Goal: Task Accomplishment & Management: Complete application form

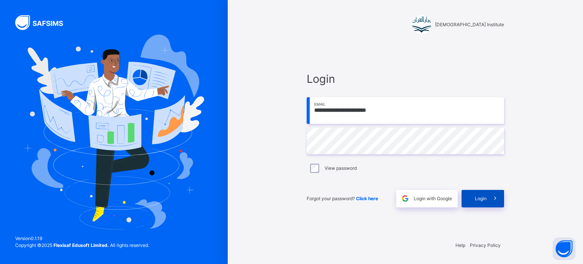
click at [475, 199] on span "Login" at bounding box center [481, 198] width 12 height 7
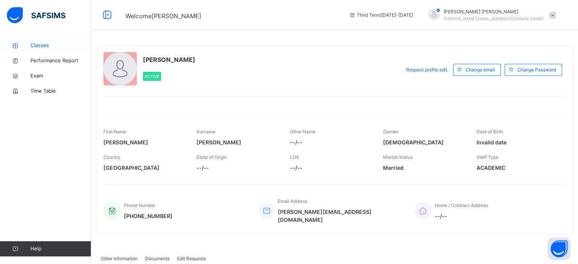
click at [53, 45] on span "Classes" at bounding box center [60, 46] width 61 height 8
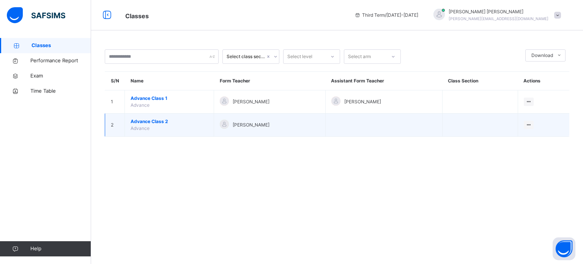
click at [155, 120] on span "Advance Class 2" at bounding box center [169, 121] width 77 height 7
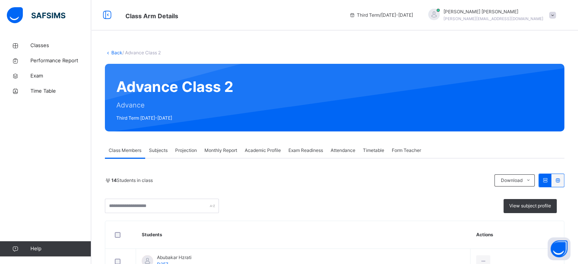
click at [185, 147] on span "Projection" at bounding box center [186, 150] width 22 height 7
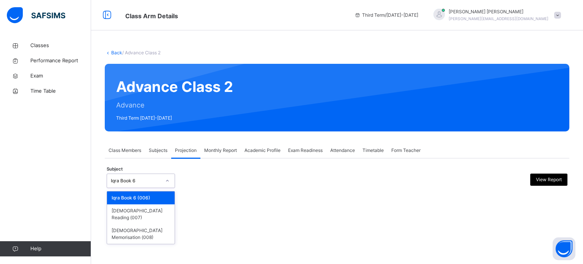
click at [166, 175] on div at bounding box center [167, 181] width 13 height 12
click at [159, 229] on div "[DEMOGRAPHIC_DATA] Memorisation (008)" at bounding box center [141, 234] width 68 height 20
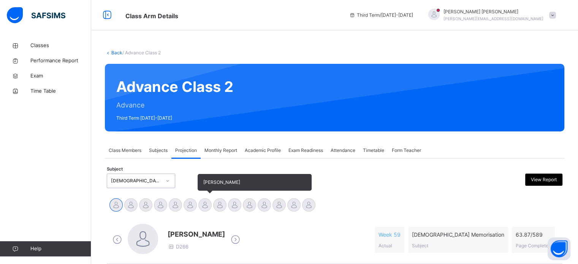
click at [202, 208] on div at bounding box center [204, 204] width 13 height 13
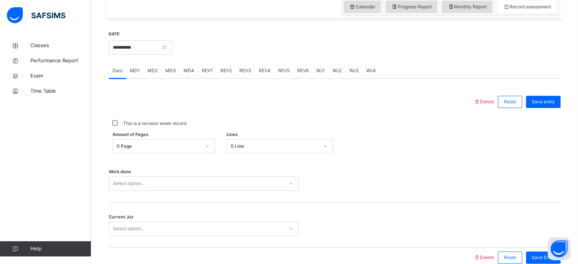
scroll to position [270, 0]
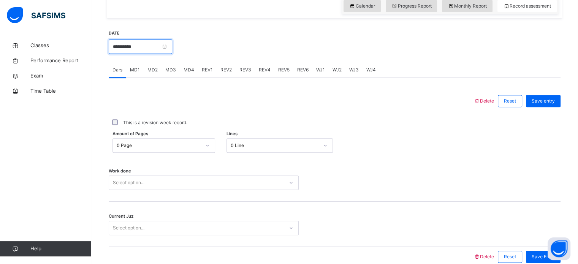
click at [140, 44] on input "**********" at bounding box center [140, 47] width 63 height 14
click at [140, 44] on body "Class Arm Details Third Term / [DATE]-[DATE] [PERSON_NAME] Ali [EMAIL_ADDRESS][…" at bounding box center [289, 15] width 578 height 571
click at [161, 40] on input "**********" at bounding box center [140, 47] width 63 height 14
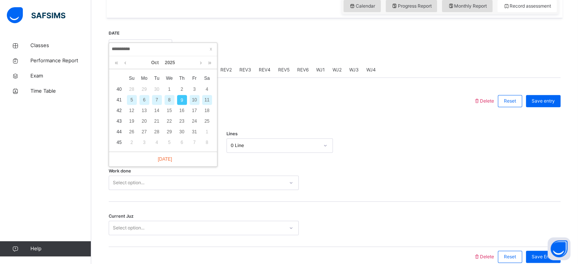
click at [158, 101] on div "7" at bounding box center [157, 100] width 10 height 10
type input "**********"
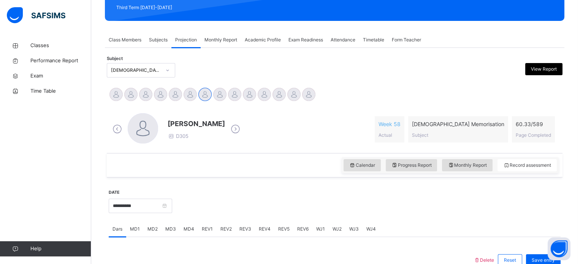
scroll to position [107, 0]
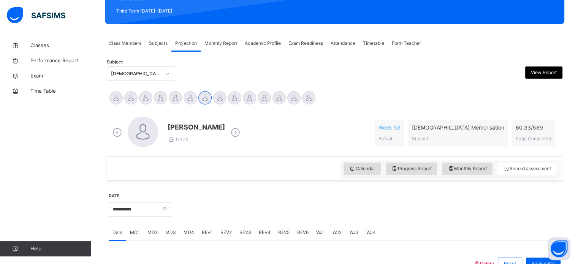
click at [218, 44] on span "Monthly Report" at bounding box center [220, 43] width 33 height 7
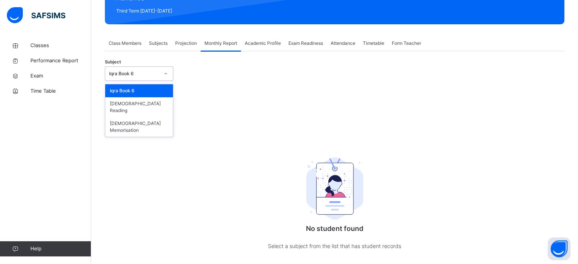
click at [161, 73] on div at bounding box center [165, 74] width 13 height 12
click at [142, 120] on div "[DEMOGRAPHIC_DATA] Memorisation" at bounding box center [139, 127] width 68 height 20
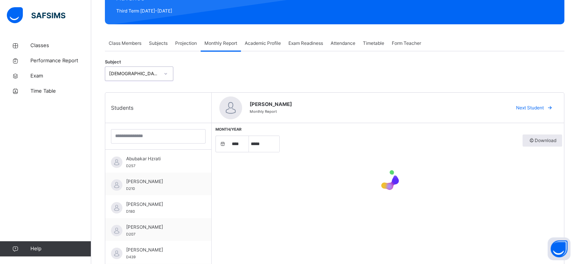
select select "****"
select select "*"
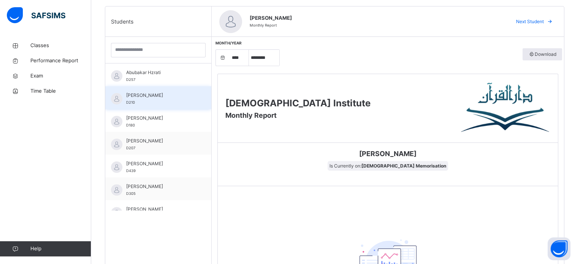
scroll to position [203, 0]
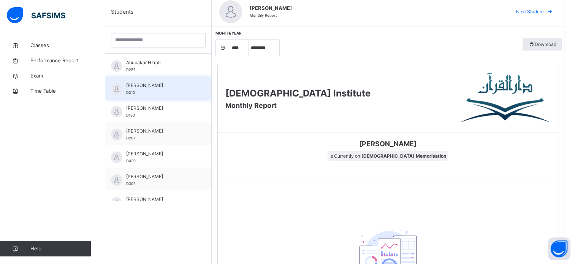
click at [172, 181] on div "[PERSON_NAME] D305" at bounding box center [160, 180] width 68 height 14
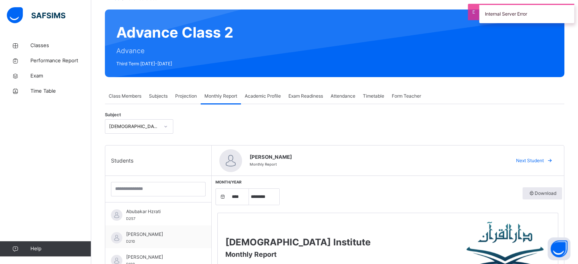
scroll to position [0, 0]
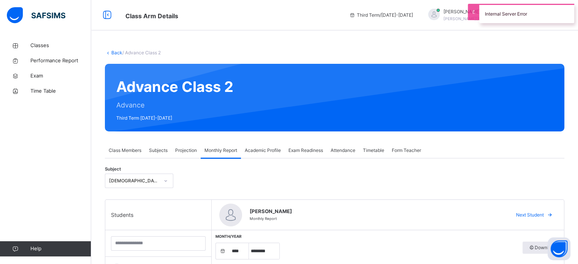
click at [191, 149] on span "Projection" at bounding box center [186, 150] width 22 height 7
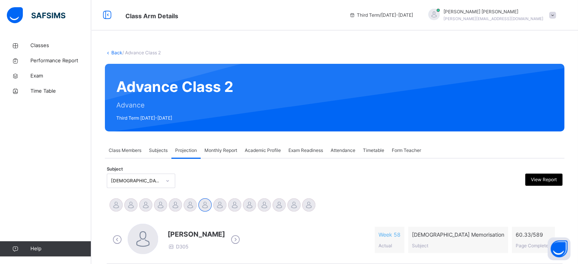
click at [191, 149] on span "Projection" at bounding box center [186, 150] width 22 height 7
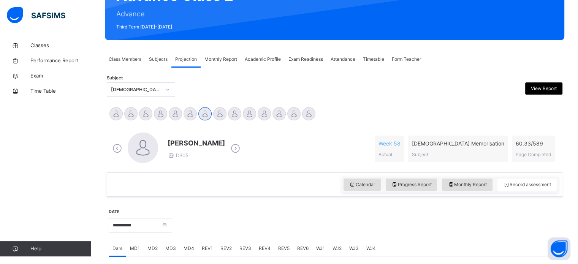
scroll to position [90, 0]
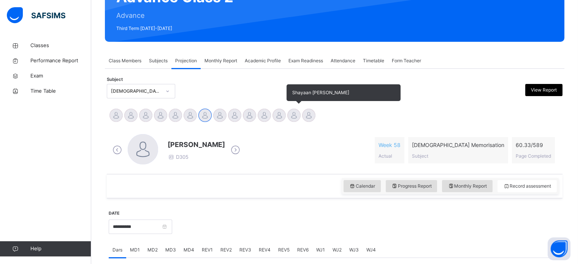
click at [289, 112] on div at bounding box center [293, 115] width 13 height 13
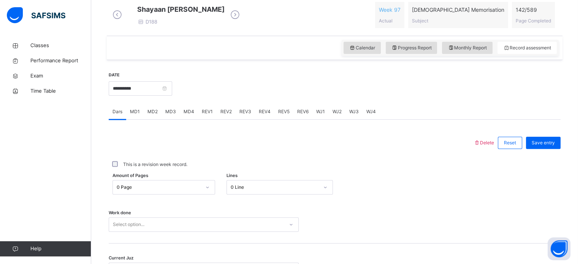
scroll to position [306, 0]
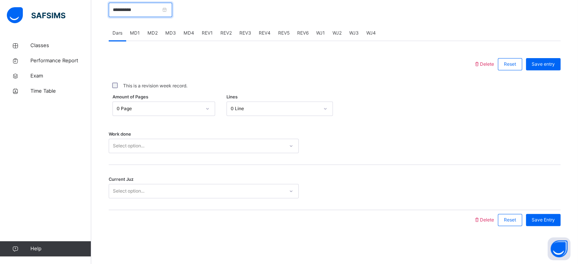
click at [135, 7] on input "**********" at bounding box center [140, 10] width 63 height 14
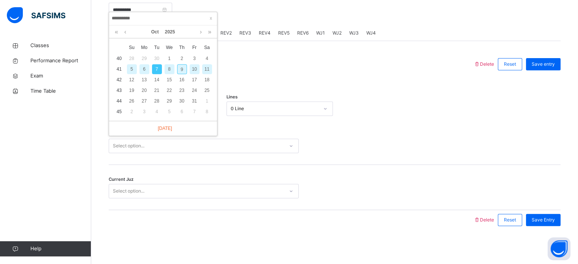
click at [270, 62] on div at bounding box center [290, 64] width 357 height 20
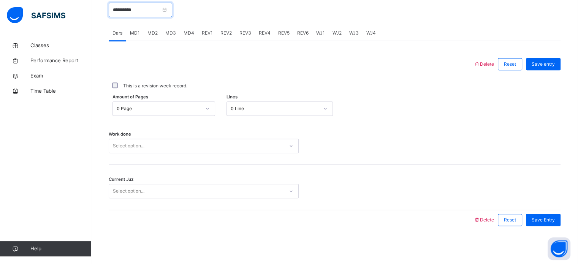
click at [152, 12] on input "**********" at bounding box center [140, 10] width 63 height 14
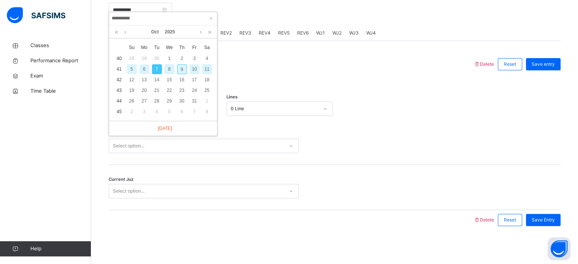
click at [152, 14] on input "**********" at bounding box center [162, 18] width 103 height 8
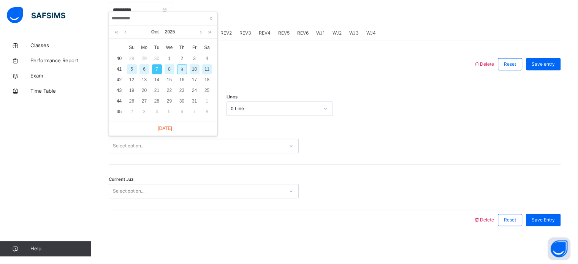
click at [261, 45] on div "Delete Reset Save entry This is a revision week record. Amount of Pages 0 Page …" at bounding box center [335, 135] width 452 height 189
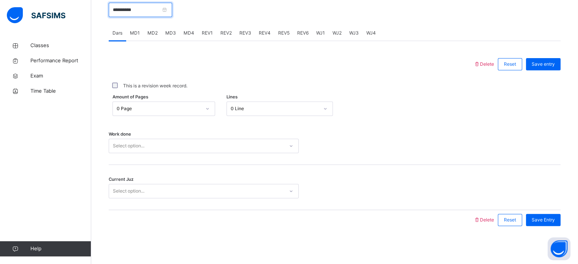
click at [168, 10] on input "**********" at bounding box center [140, 10] width 63 height 14
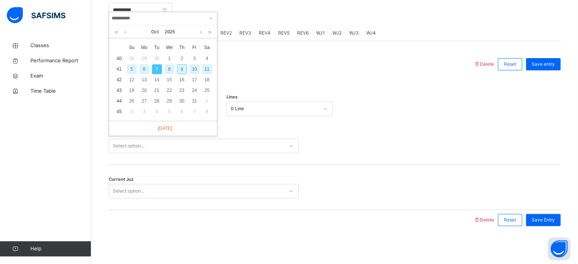
click at [168, 14] on input "**********" at bounding box center [162, 18] width 103 height 8
click at [237, 7] on div at bounding box center [366, 9] width 381 height 33
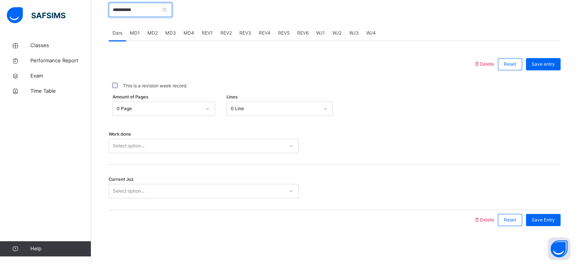
click at [172, 13] on input "**********" at bounding box center [140, 10] width 63 height 14
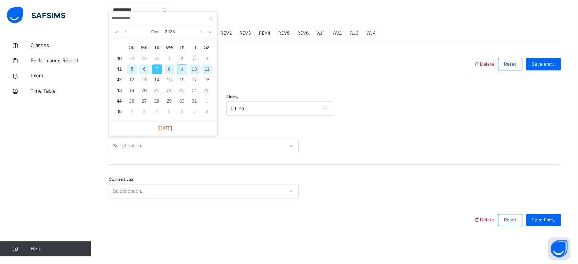
click at [125, 27] on link at bounding box center [125, 31] width 6 height 13
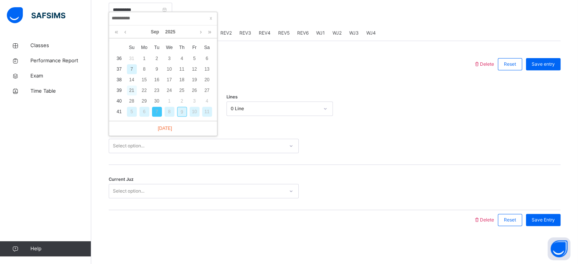
click at [127, 85] on div "21" at bounding box center [132, 90] width 10 height 10
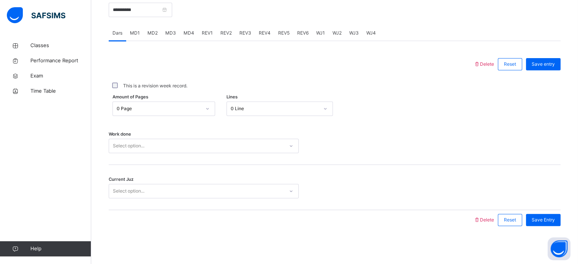
click at [153, 143] on div "Select option..." at bounding box center [196, 146] width 175 height 12
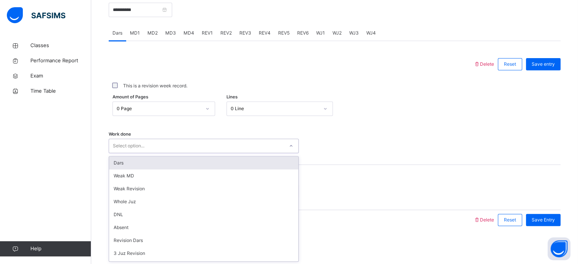
click at [153, 143] on div "Select option..." at bounding box center [196, 146] width 175 height 12
drag, startPoint x: 175, startPoint y: 133, endPoint x: 183, endPoint y: 138, distance: 8.9
click at [183, 138] on div "Work done option Dars focused, 1 of 14. 14 results available. Use Up and Down t…" at bounding box center [335, 142] width 452 height 45
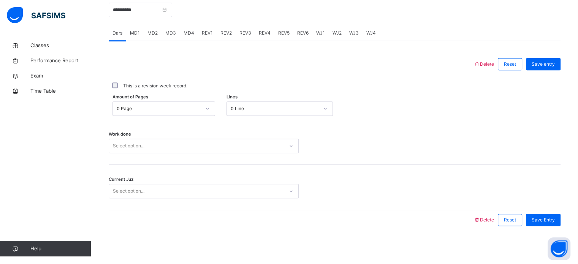
click at [191, 155] on div "Work done Select option..." at bounding box center [335, 142] width 452 height 45
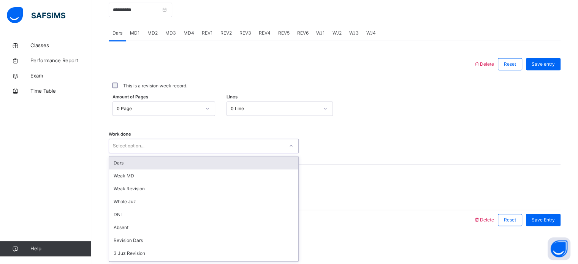
click at [191, 154] on div "Work done option Dars focused, 1 of 14. 14 results available. Use Up and Down t…" at bounding box center [335, 142] width 452 height 45
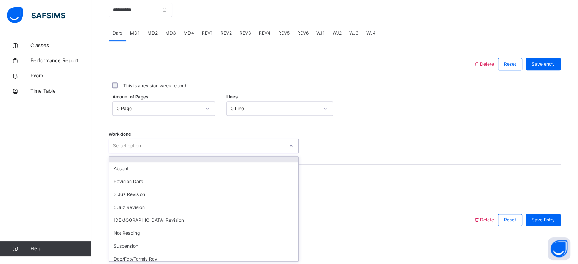
scroll to position [76, 0]
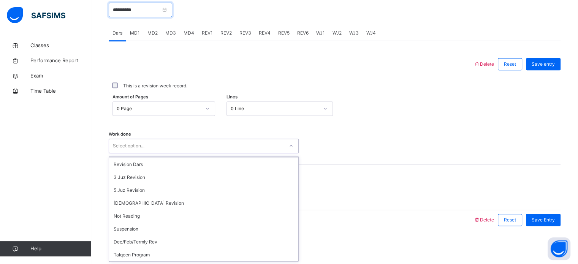
click at [138, 16] on input "**********" at bounding box center [140, 10] width 63 height 14
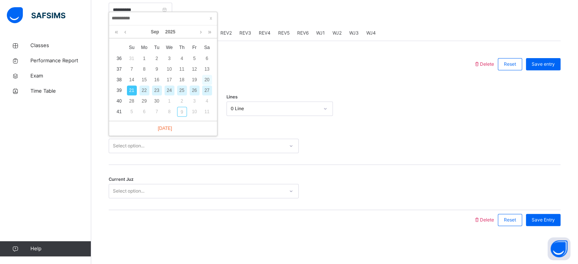
click at [204, 75] on div "20" at bounding box center [207, 80] width 10 height 10
type input "**********"
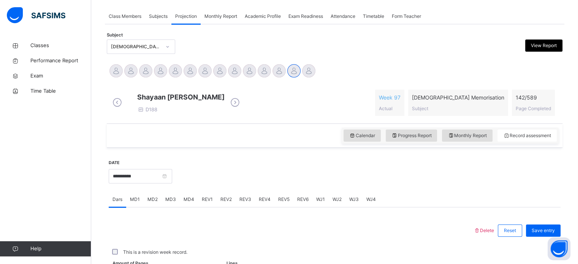
scroll to position [306, 0]
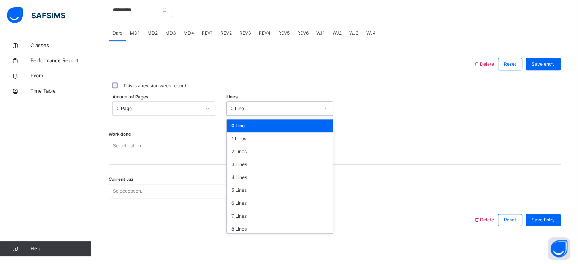
click at [255, 105] on div "0 Line" at bounding box center [275, 108] width 88 height 7
click at [252, 210] on div "7 Lines" at bounding box center [280, 216] width 106 height 13
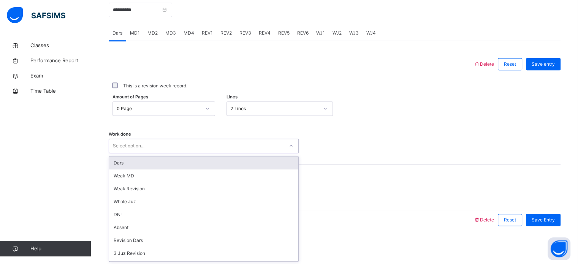
click at [239, 143] on div "Select option..." at bounding box center [196, 146] width 175 height 12
click at [236, 162] on div "Dars" at bounding box center [203, 162] width 189 height 13
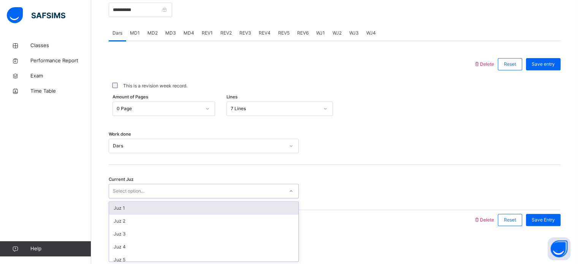
click at [232, 196] on div "Select option..." at bounding box center [196, 191] width 175 height 12
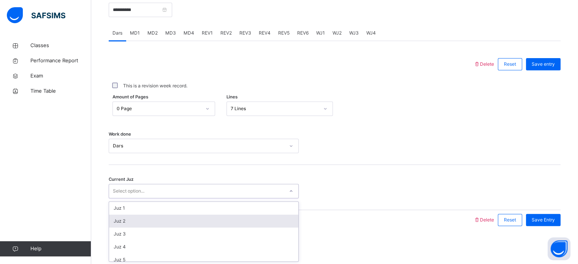
click at [228, 218] on div "Juz 2" at bounding box center [203, 221] width 189 height 13
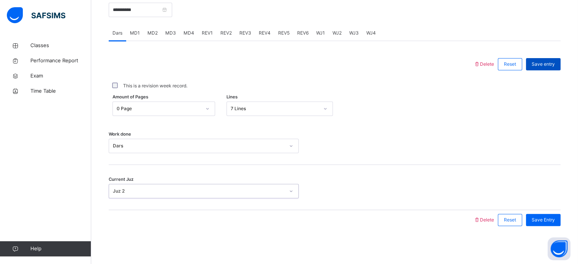
click at [552, 65] on span "Save entry" at bounding box center [542, 64] width 23 height 7
click at [158, 32] on div "MD2" at bounding box center [153, 32] width 18 height 15
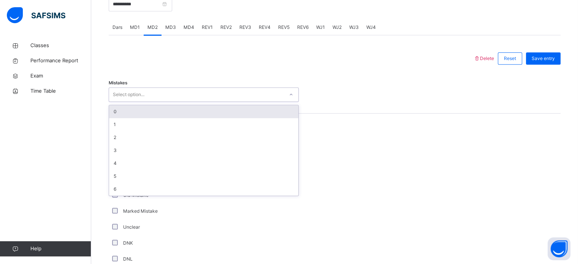
click at [145, 96] on div "Select option..." at bounding box center [196, 95] width 175 height 12
click at [141, 118] on div "0" at bounding box center [203, 111] width 189 height 13
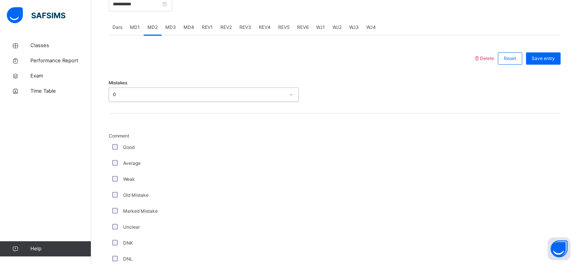
click at [141, 114] on div "Mistakes option 0, selected. 0 results available. Select is focused ,type to re…" at bounding box center [335, 90] width 452 height 45
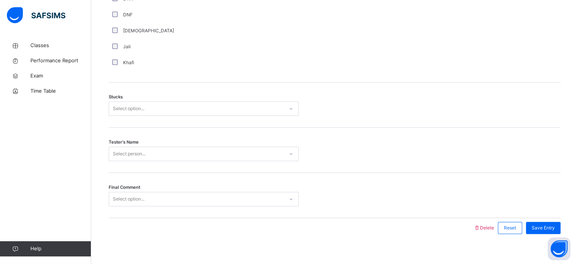
scroll to position [582, 0]
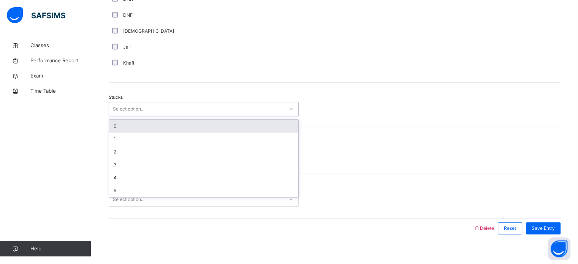
click at [141, 116] on div "Select option..." at bounding box center [129, 109] width 32 height 14
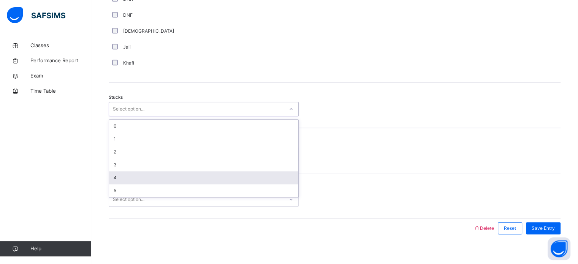
click at [152, 180] on div "4" at bounding box center [203, 177] width 189 height 13
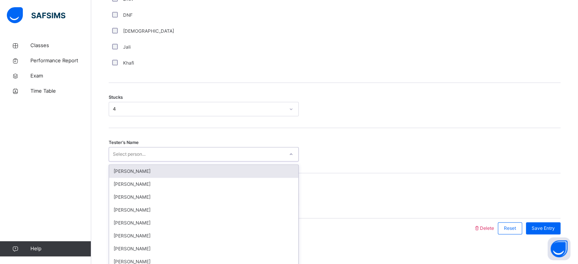
scroll to position [596, 0]
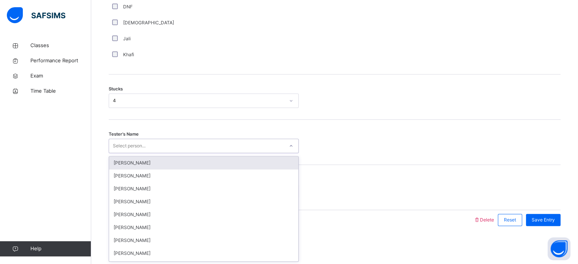
click at [157, 155] on div "Tester's Name option [PERSON_NAME] focused, 1 of 88. 88 results available. Use …" at bounding box center [335, 142] width 452 height 45
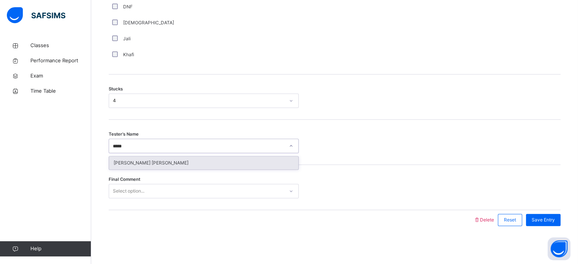
type input "******"
click at [162, 162] on div "[PERSON_NAME] [PERSON_NAME]" at bounding box center [203, 162] width 189 height 13
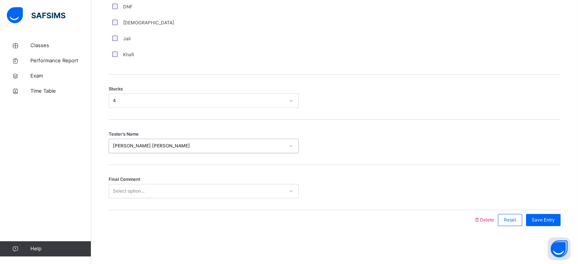
click at [156, 194] on div "Select option..." at bounding box center [196, 191] width 175 height 12
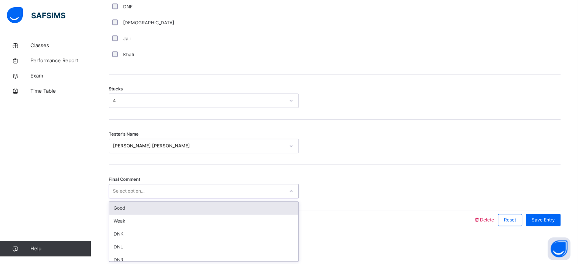
click at [153, 208] on div "Good" at bounding box center [203, 208] width 189 height 13
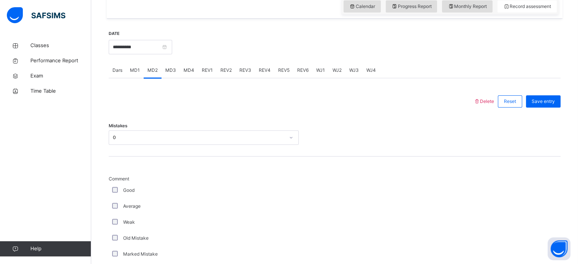
scroll to position [248, 0]
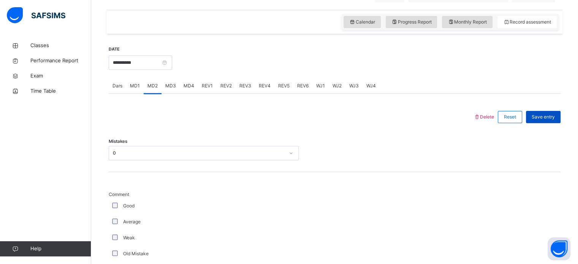
click at [547, 119] on div "Save entry" at bounding box center [543, 117] width 35 height 12
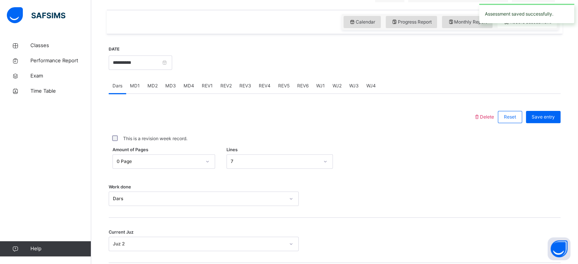
click at [187, 89] on span "MD4" at bounding box center [188, 85] width 11 height 7
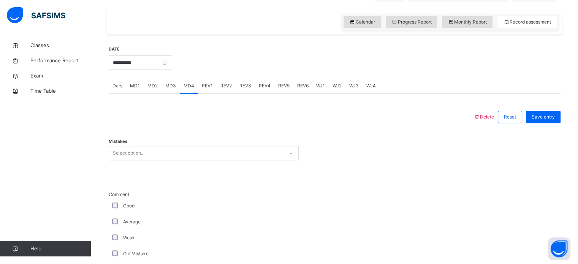
click at [161, 159] on div "Select option..." at bounding box center [196, 153] width 175 height 12
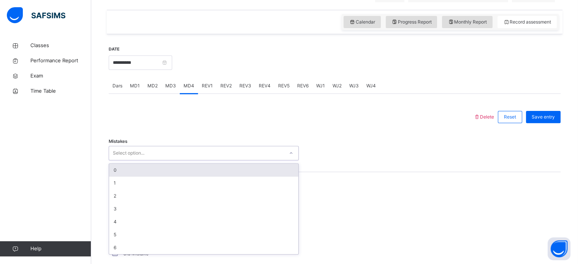
click at [160, 177] on div "0" at bounding box center [203, 170] width 189 height 13
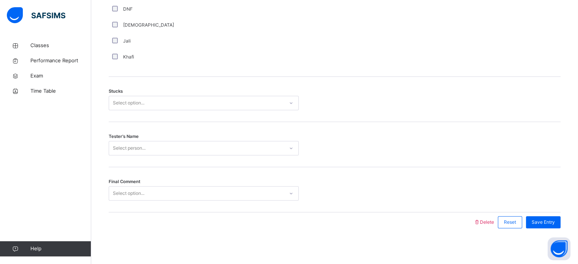
scroll to position [596, 0]
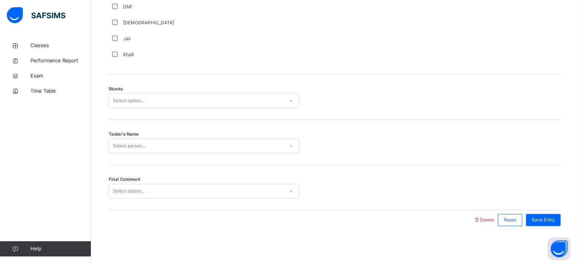
click at [135, 141] on div "Select person..." at bounding box center [129, 146] width 33 height 14
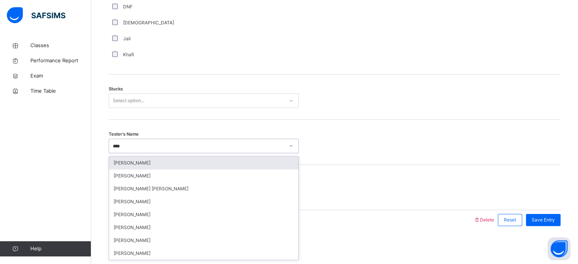
type input "*****"
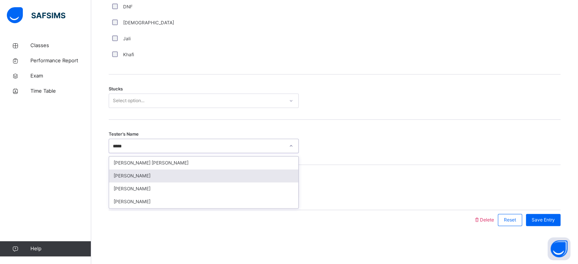
click at [141, 177] on div "[PERSON_NAME]" at bounding box center [203, 175] width 189 height 13
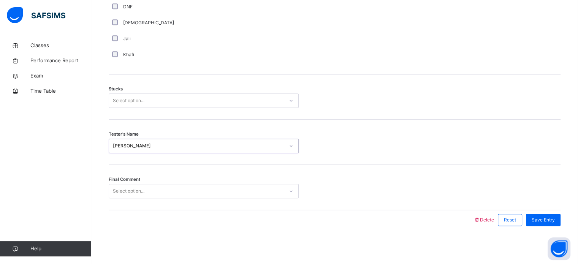
click at [141, 186] on div "Select option..." at bounding box center [129, 191] width 32 height 14
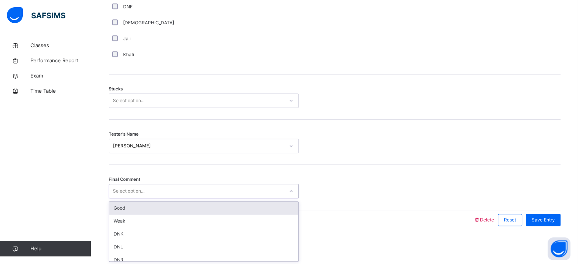
click at [138, 206] on div "Good" at bounding box center [203, 208] width 189 height 13
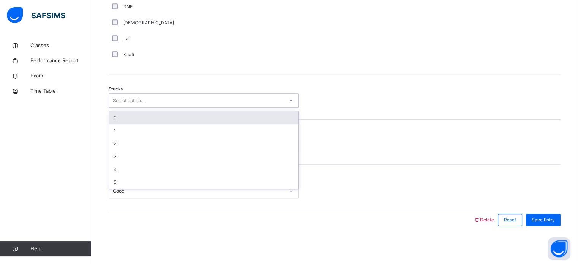
click at [167, 103] on div "Select option..." at bounding box center [196, 101] width 175 height 12
click at [167, 116] on div "0" at bounding box center [203, 117] width 189 height 13
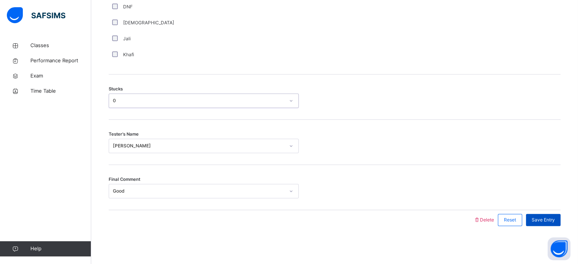
click at [554, 220] on span "Save Entry" at bounding box center [542, 220] width 23 height 7
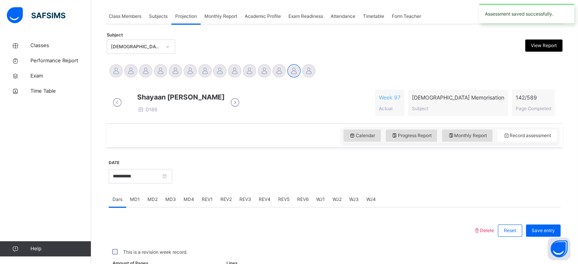
scroll to position [306, 0]
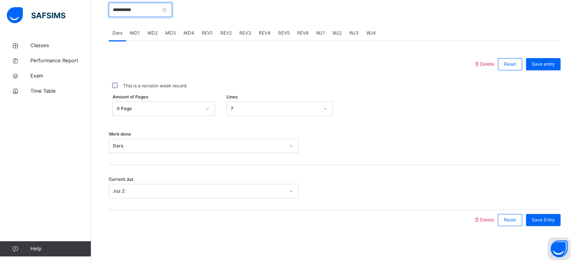
click at [153, 7] on input "**********" at bounding box center [140, 10] width 63 height 14
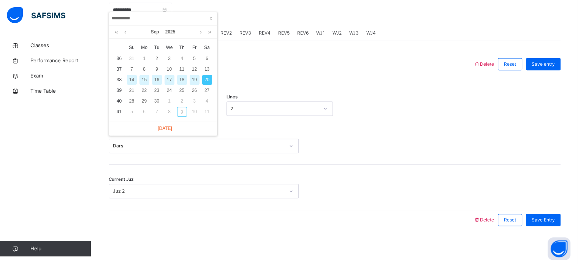
click at [181, 75] on div "18" at bounding box center [182, 80] width 10 height 10
type input "**********"
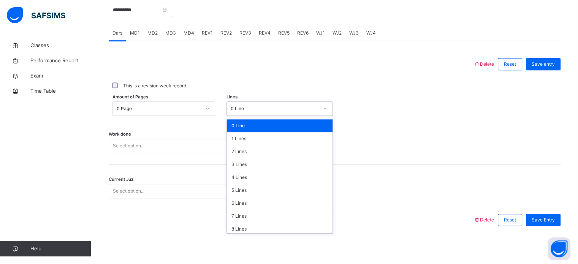
click at [246, 108] on div "0 Line" at bounding box center [275, 108] width 88 height 7
click at [246, 224] on div "8 Lines" at bounding box center [280, 229] width 106 height 13
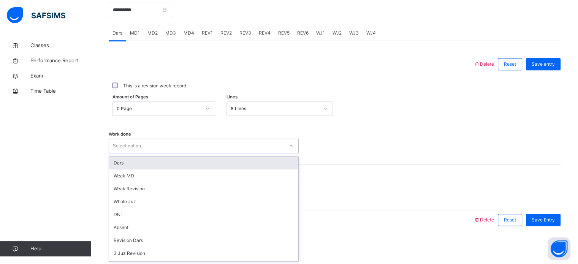
click at [238, 145] on div "Select option..." at bounding box center [196, 146] width 175 height 12
click at [229, 166] on div "Dars" at bounding box center [203, 162] width 189 height 13
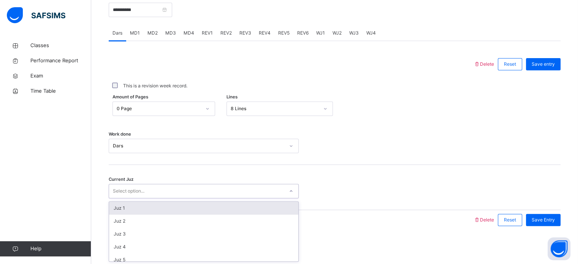
click at [221, 194] on div "Select option..." at bounding box center [196, 191] width 175 height 12
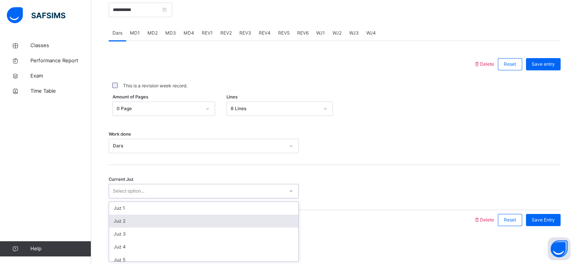
click at [215, 217] on div "Juz 2" at bounding box center [203, 221] width 189 height 13
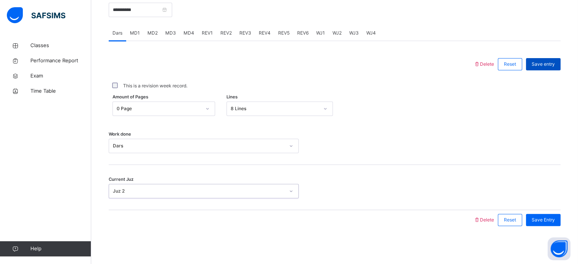
click at [545, 63] on span "Save entry" at bounding box center [542, 64] width 23 height 7
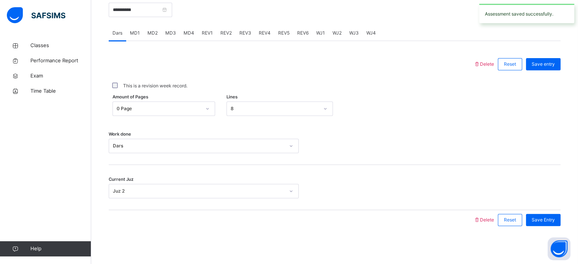
click at [134, 36] on span "MD1" at bounding box center [135, 33] width 10 height 7
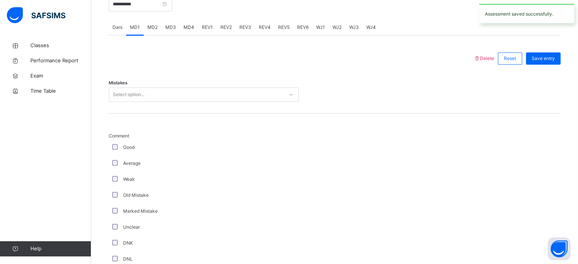
click at [134, 100] on div "Select option..." at bounding box center [129, 94] width 32 height 14
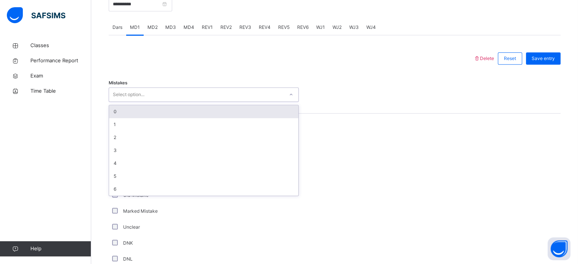
click at [132, 118] on div "0" at bounding box center [203, 111] width 189 height 13
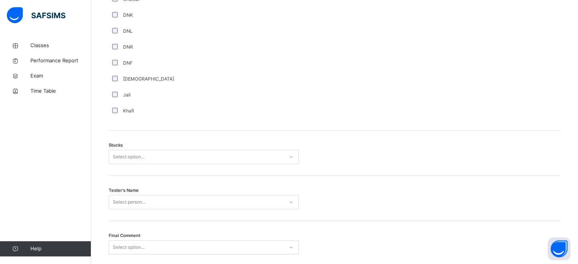
scroll to position [542, 0]
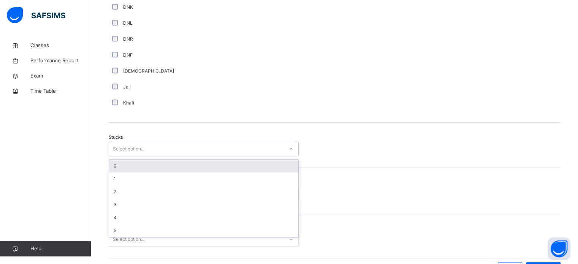
click at [148, 152] on div "Select option..." at bounding box center [196, 149] width 175 height 12
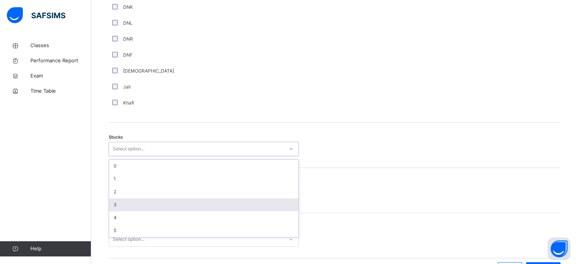
click at [138, 209] on div "3" at bounding box center [203, 204] width 189 height 13
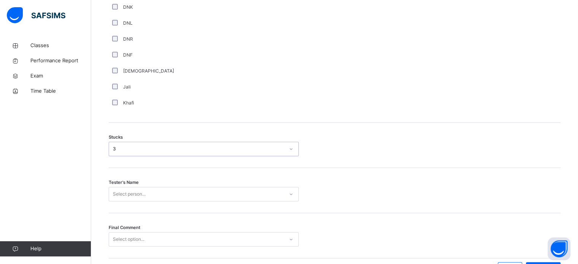
click at [139, 193] on div "Select person..." at bounding box center [204, 194] width 190 height 14
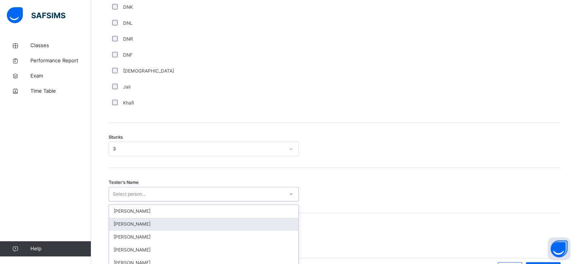
scroll to position [596, 0]
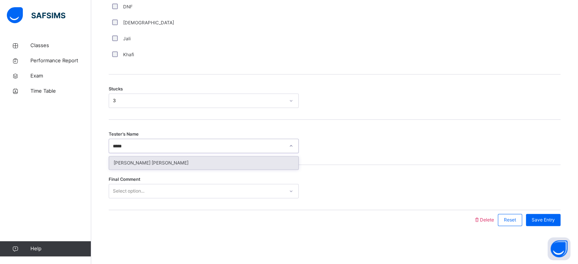
type input "******"
click at [138, 166] on div "[PERSON_NAME] [PERSON_NAME]" at bounding box center [203, 162] width 189 height 13
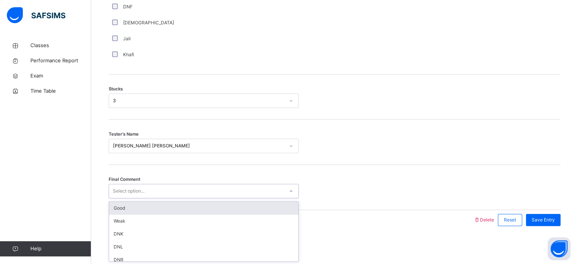
click at [139, 188] on div "Select option..." at bounding box center [129, 191] width 32 height 14
click at [147, 203] on div "Good" at bounding box center [203, 208] width 189 height 13
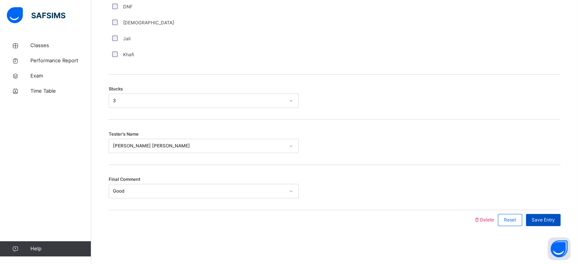
click at [544, 216] on div "Save Entry" at bounding box center [543, 220] width 35 height 12
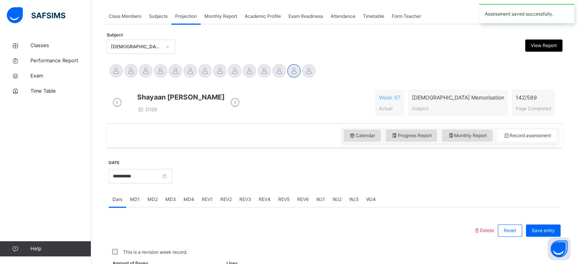
scroll to position [306, 0]
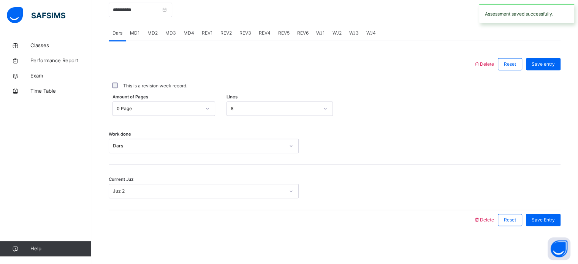
click at [138, 36] on span "MD1" at bounding box center [135, 33] width 10 height 7
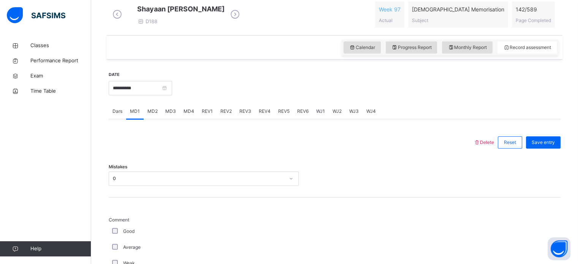
scroll to position [229, 0]
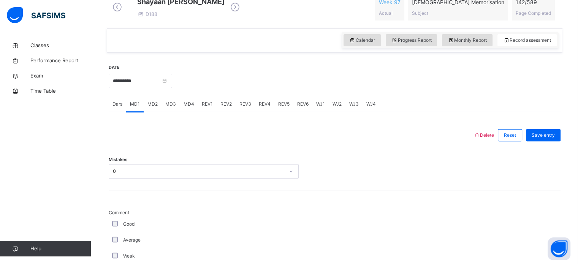
click at [186, 107] on span "MD4" at bounding box center [188, 104] width 11 height 7
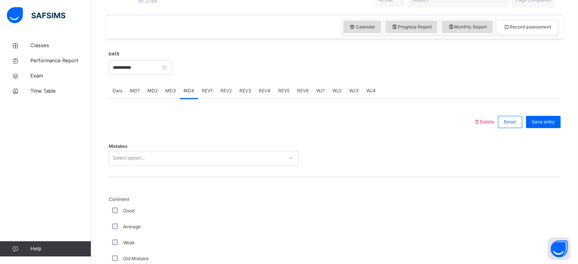
click at [175, 165] on div "Select option..." at bounding box center [204, 158] width 190 height 14
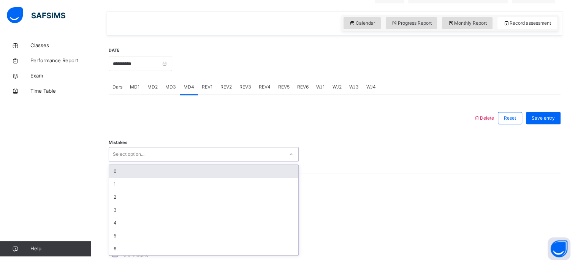
scroll to position [247, 0]
click at [175, 174] on div "0" at bounding box center [203, 170] width 189 height 13
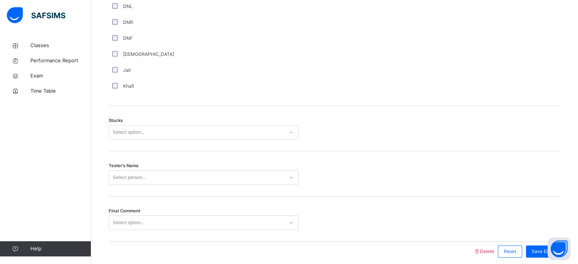
scroll to position [596, 0]
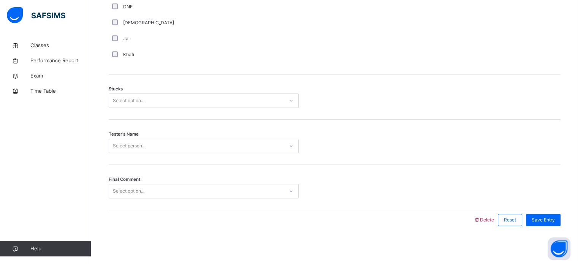
click at [186, 96] on div "Select option..." at bounding box center [196, 101] width 175 height 12
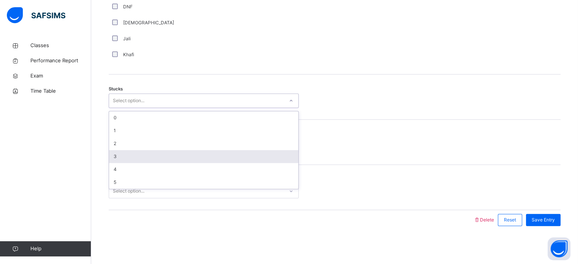
click at [166, 155] on div "3" at bounding box center [203, 156] width 189 height 13
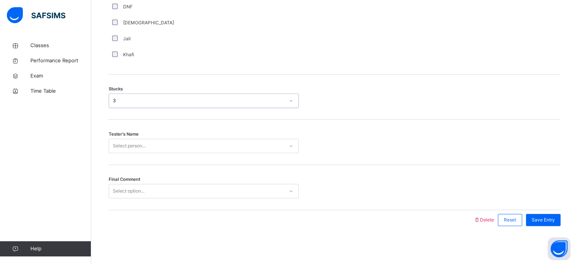
click at [166, 143] on div "Select person..." at bounding box center [196, 146] width 175 height 12
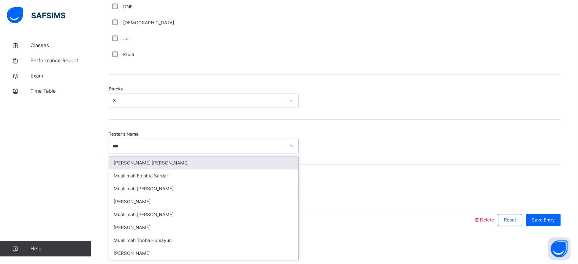
type input "****"
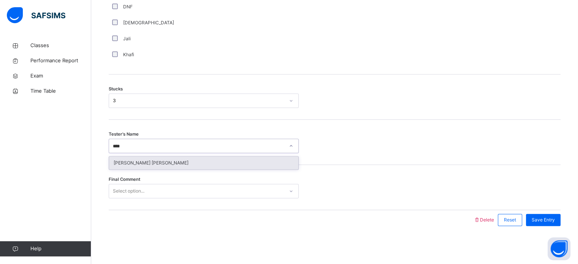
click at [169, 158] on div "[PERSON_NAME] [PERSON_NAME]" at bounding box center [203, 162] width 189 height 13
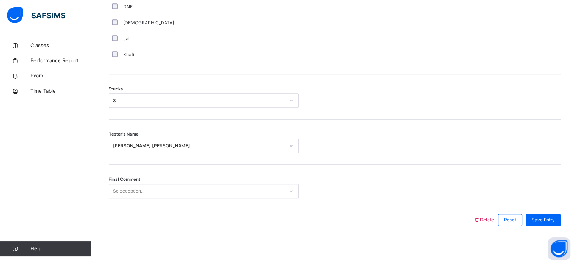
click at [156, 198] on div "Final Comment Select option..." at bounding box center [335, 187] width 452 height 45
click at [156, 185] on div "Select option..." at bounding box center [196, 191] width 175 height 12
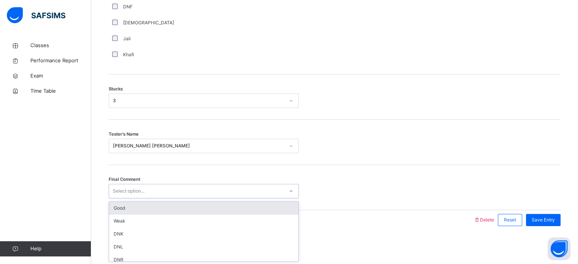
click at [154, 204] on div "Good" at bounding box center [203, 208] width 189 height 13
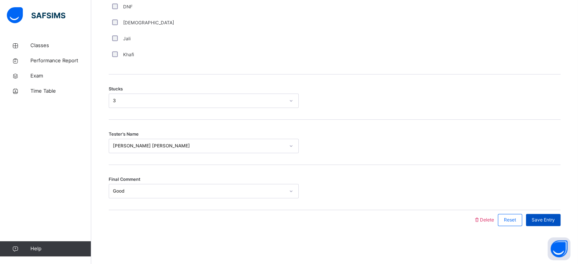
click at [555, 219] on span "Save Entry" at bounding box center [542, 220] width 23 height 7
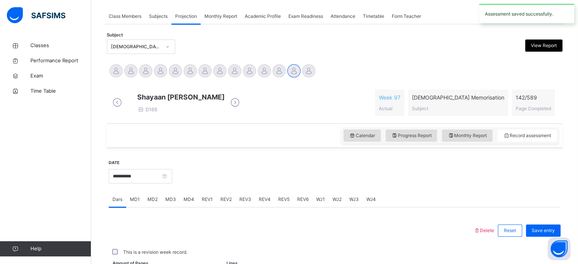
scroll to position [306, 0]
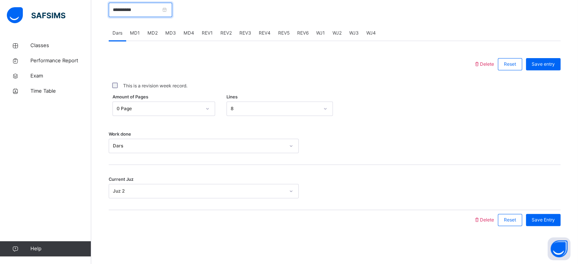
click at [141, 12] on input "**********" at bounding box center [140, 10] width 63 height 14
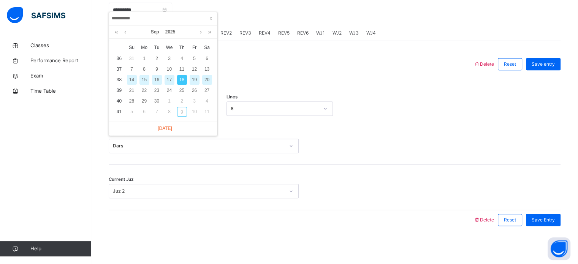
click at [158, 75] on div "16" at bounding box center [157, 80] width 10 height 10
type input "**********"
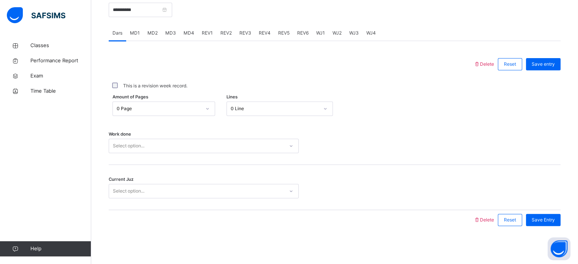
click at [170, 150] on div "Select option..." at bounding box center [196, 146] width 175 height 12
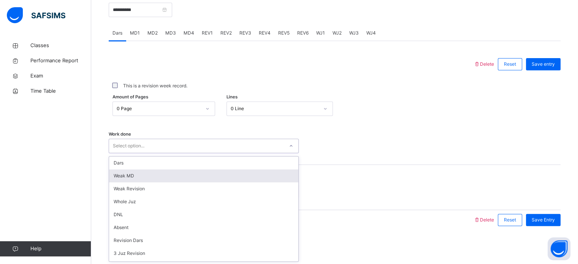
click at [166, 170] on div "Weak MD" at bounding box center [203, 175] width 189 height 13
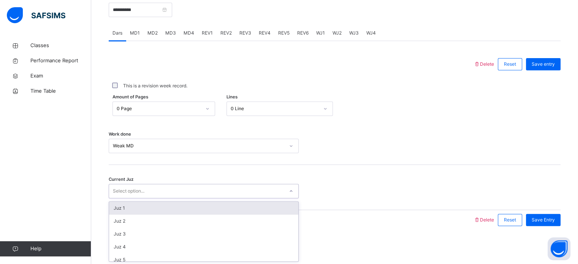
click at [161, 194] on div "Select option..." at bounding box center [196, 191] width 175 height 12
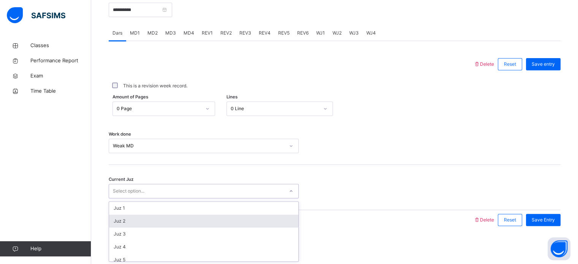
click at [160, 217] on div "Juz 2" at bounding box center [203, 221] width 189 height 13
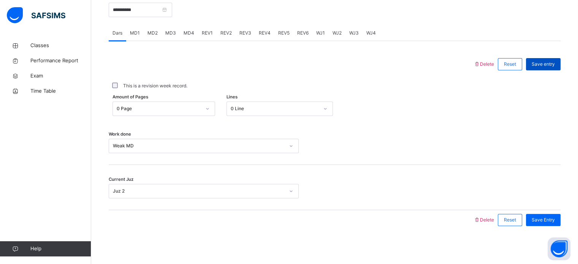
click at [547, 70] on div "Save entry" at bounding box center [543, 64] width 35 height 12
click at [171, 31] on span "MD3" at bounding box center [170, 33] width 11 height 7
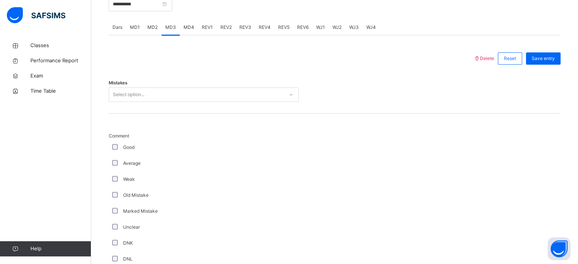
click at [166, 98] on div "Select option..." at bounding box center [196, 95] width 175 height 12
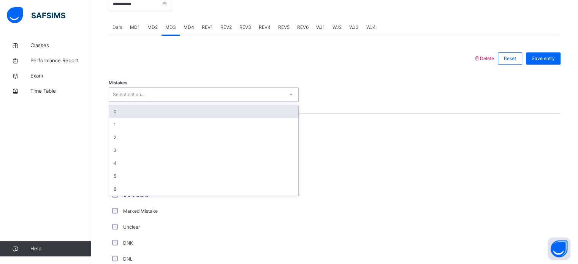
click at [155, 115] on div "0" at bounding box center [203, 111] width 189 height 13
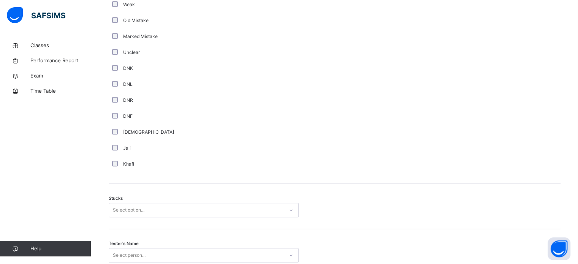
scroll to position [596, 0]
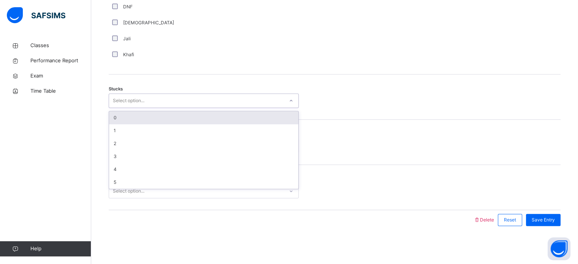
click at [147, 104] on div "Select option..." at bounding box center [196, 101] width 175 height 12
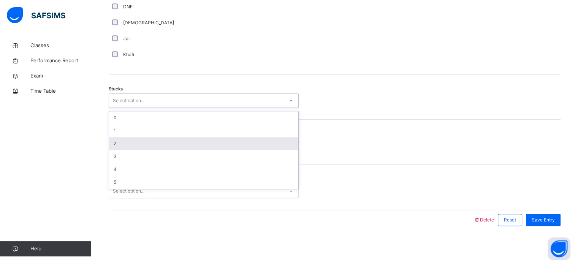
click at [141, 142] on div "2" at bounding box center [203, 143] width 189 height 13
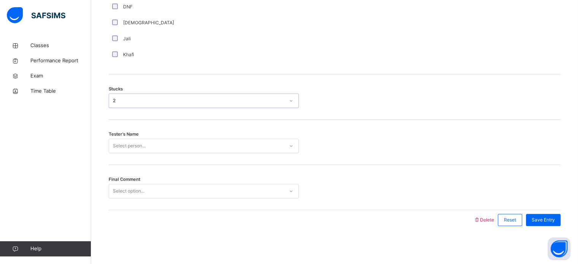
click at [142, 134] on div "Tester's Name Select person..." at bounding box center [335, 142] width 452 height 45
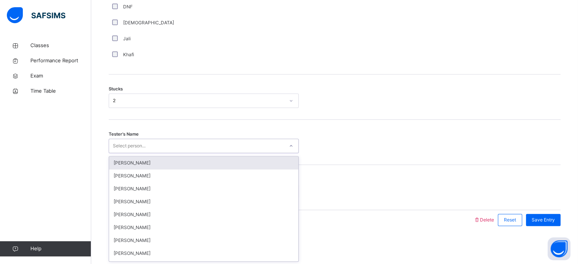
click at [143, 142] on div "Select person..." at bounding box center [129, 146] width 33 height 14
type input "***"
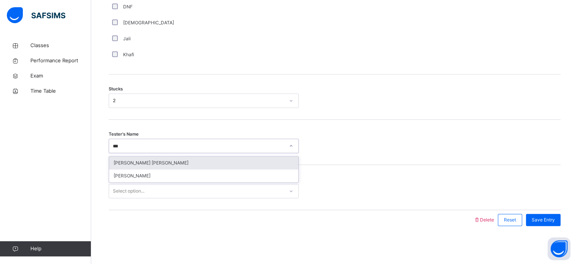
click at [150, 160] on div "[PERSON_NAME] [PERSON_NAME]" at bounding box center [203, 162] width 189 height 13
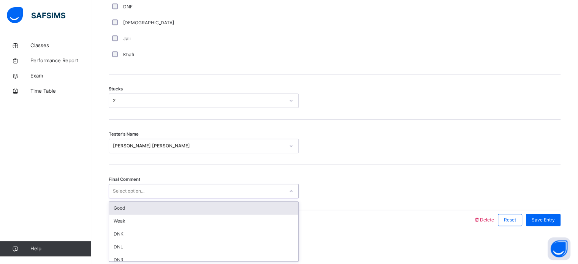
click at [146, 193] on div "Select option..." at bounding box center [196, 191] width 175 height 12
click at [146, 207] on div "Good" at bounding box center [203, 208] width 189 height 13
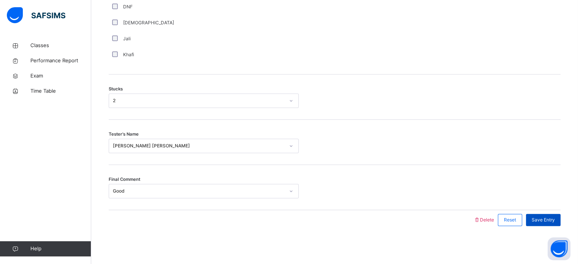
click at [552, 217] on span "Save Entry" at bounding box center [542, 220] width 23 height 7
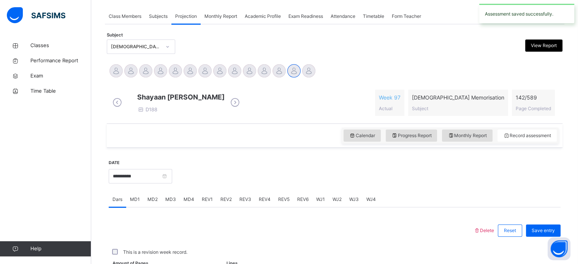
scroll to position [306, 0]
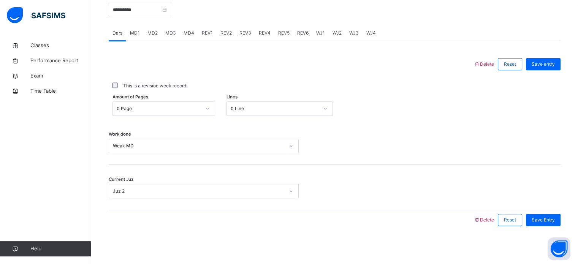
click at [190, 33] on span "MD4" at bounding box center [188, 33] width 11 height 7
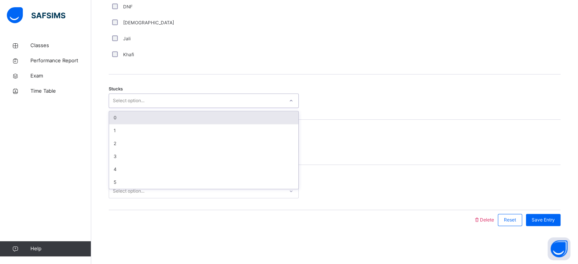
click at [216, 100] on div "Select option..." at bounding box center [196, 101] width 175 height 12
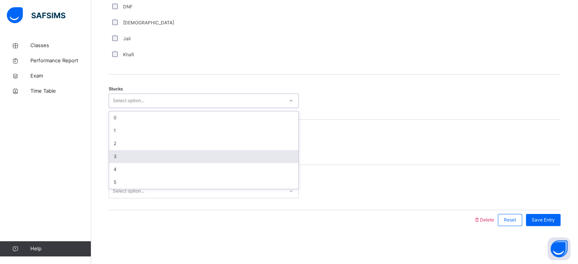
click at [202, 153] on div "3" at bounding box center [203, 156] width 189 height 13
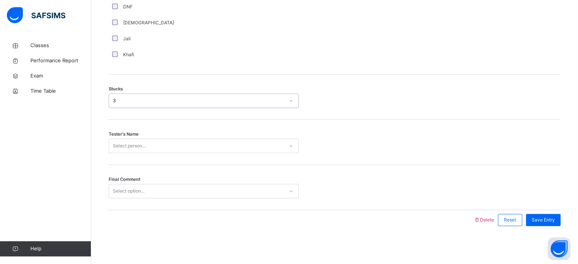
click at [202, 150] on div "Select person..." at bounding box center [196, 146] width 175 height 12
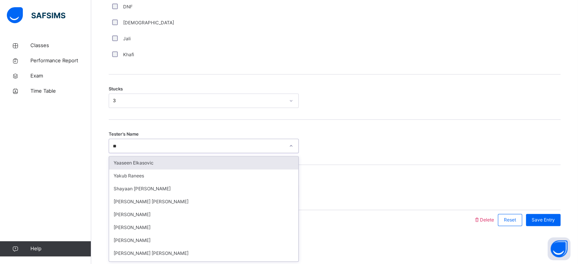
type input "***"
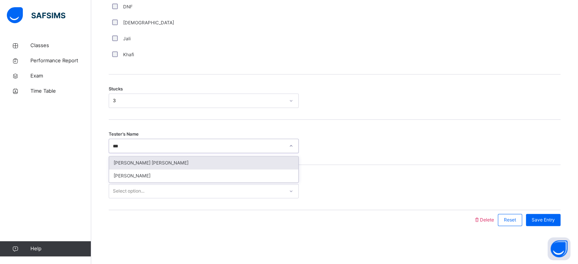
click at [207, 161] on div "[PERSON_NAME] [PERSON_NAME]" at bounding box center [203, 162] width 189 height 13
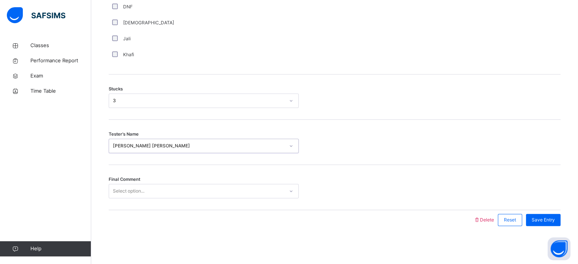
click at [199, 183] on div "Final Comment Select option..." at bounding box center [335, 187] width 452 height 45
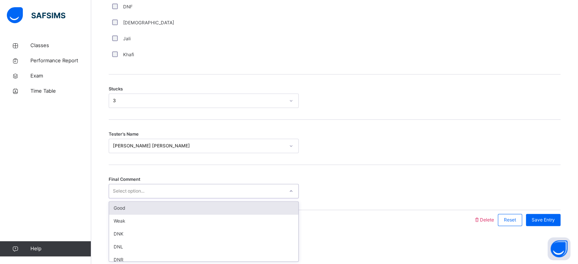
click at [198, 190] on div "Select option..." at bounding box center [196, 191] width 175 height 12
click at [194, 203] on div "Good" at bounding box center [203, 208] width 189 height 13
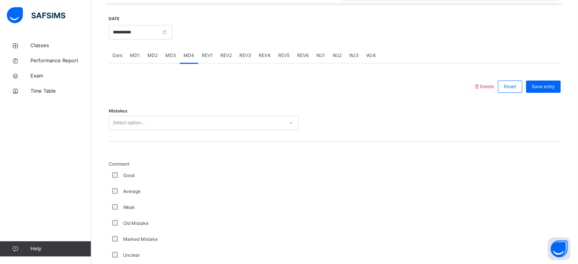
scroll to position [301, 0]
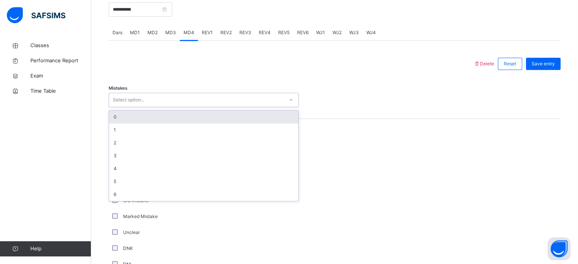
click at [202, 106] on div "Select option..." at bounding box center [196, 100] width 175 height 12
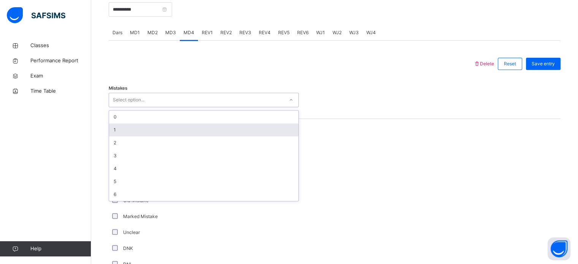
click at [189, 135] on div "1" at bounding box center [203, 129] width 189 height 13
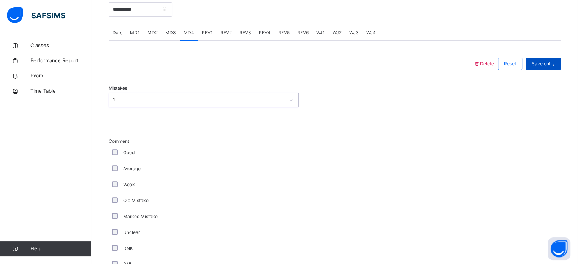
click at [549, 67] on span "Save entry" at bounding box center [542, 63] width 23 height 7
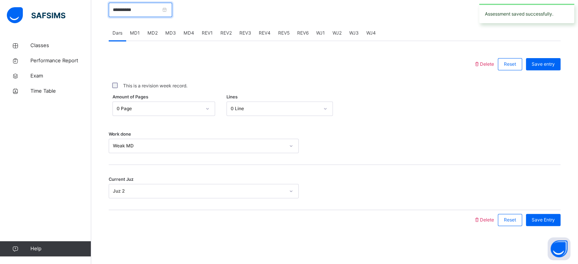
click at [163, 17] on input "**********" at bounding box center [140, 10] width 63 height 14
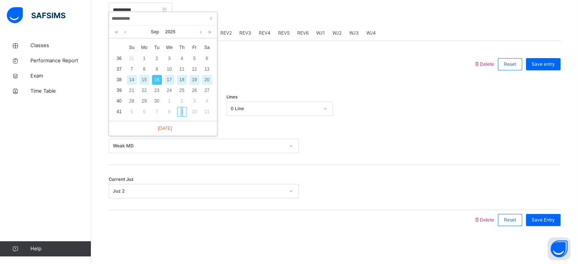
click at [182, 112] on div "9" at bounding box center [182, 112] width 10 height 10
type input "**********"
